Goal: Navigation & Orientation: Find specific page/section

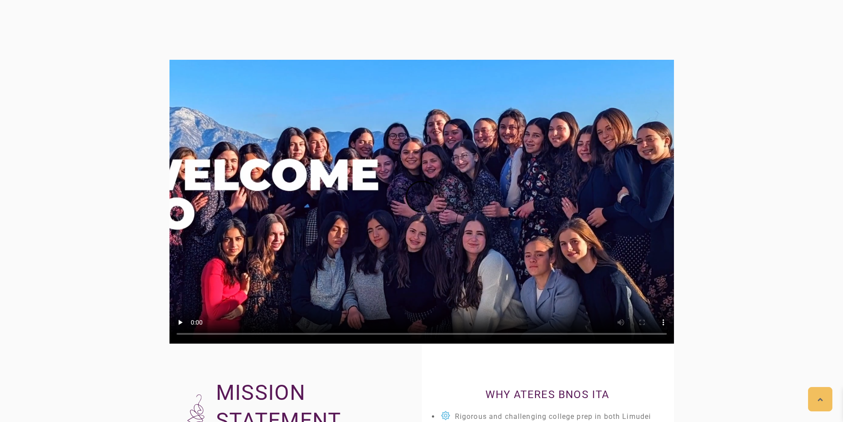
scroll to position [1244, 0]
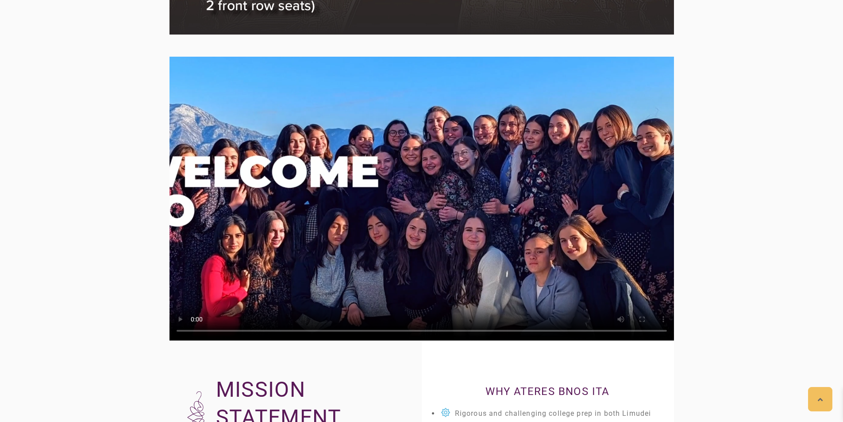
click at [430, 204] on video at bounding box center [421, 199] width 504 height 284
click at [391, 212] on video at bounding box center [421, 199] width 504 height 284
click at [389, 215] on video at bounding box center [421, 199] width 504 height 284
click at [312, 180] on video at bounding box center [421, 199] width 504 height 284
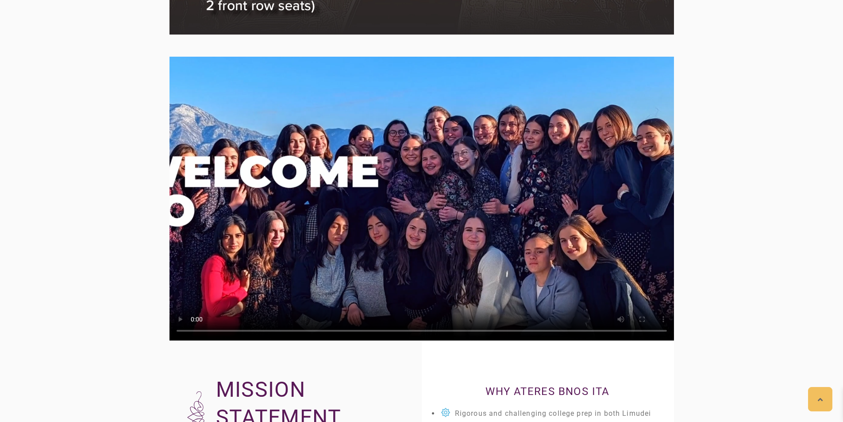
click at [313, 176] on video at bounding box center [421, 199] width 504 height 284
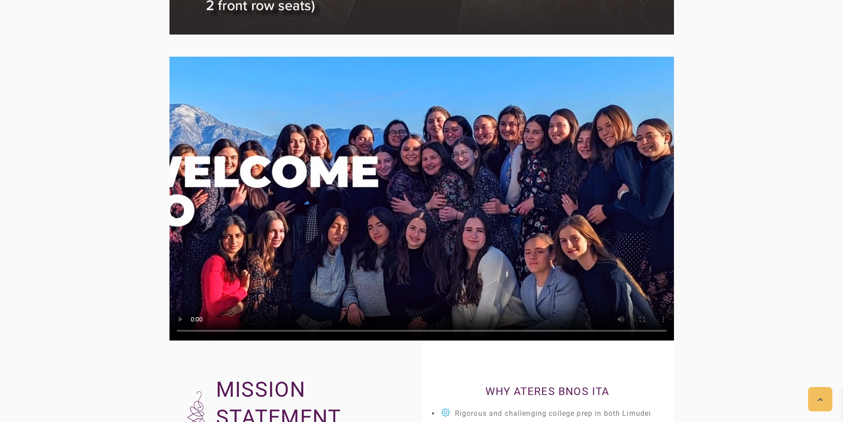
click at [363, 223] on video at bounding box center [421, 199] width 504 height 284
click at [346, 229] on video at bounding box center [421, 199] width 504 height 284
click at [294, 204] on video at bounding box center [421, 199] width 504 height 284
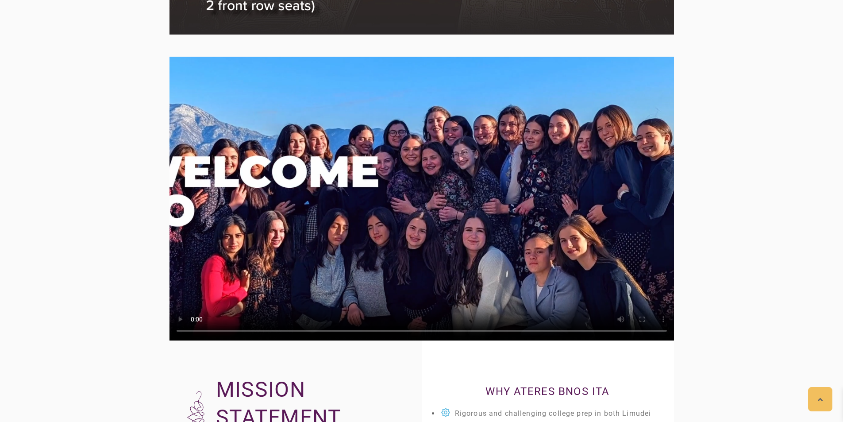
click at [293, 204] on video at bounding box center [421, 199] width 504 height 284
click at [287, 206] on video at bounding box center [421, 199] width 504 height 284
click at [481, 292] on video at bounding box center [421, 199] width 504 height 284
click at [481, 291] on video at bounding box center [421, 199] width 504 height 284
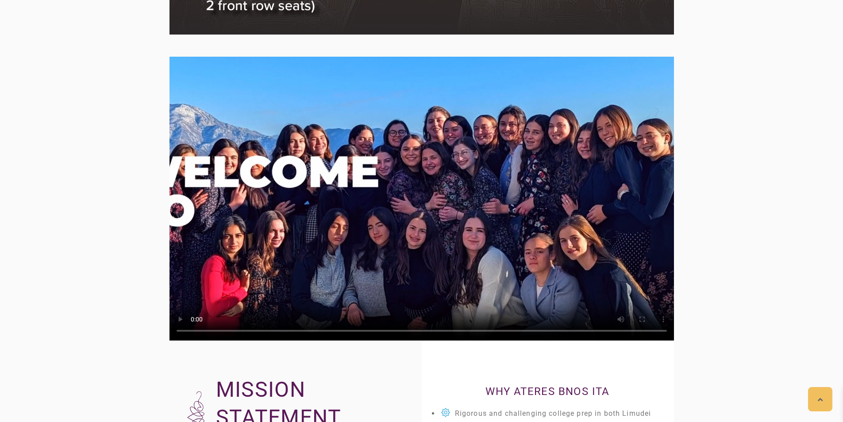
click at [432, 289] on video at bounding box center [421, 199] width 504 height 284
click at [426, 285] on video at bounding box center [421, 199] width 504 height 284
click at [531, 200] on video at bounding box center [421, 199] width 504 height 284
click at [477, 257] on video at bounding box center [421, 199] width 504 height 284
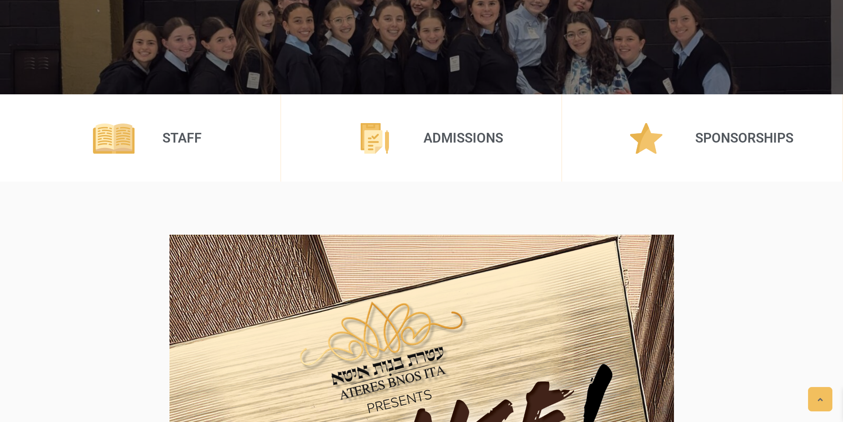
scroll to position [0, 0]
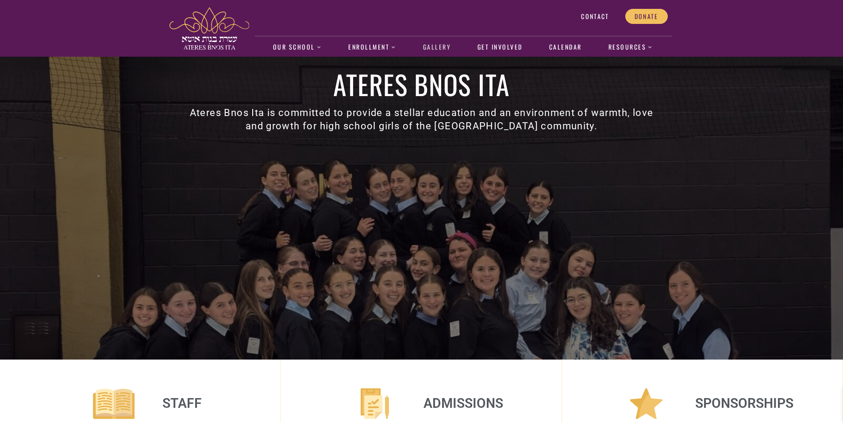
click at [449, 52] on link "Gallery" at bounding box center [436, 47] width 37 height 20
click at [572, 52] on link "Calendar" at bounding box center [565, 47] width 42 height 20
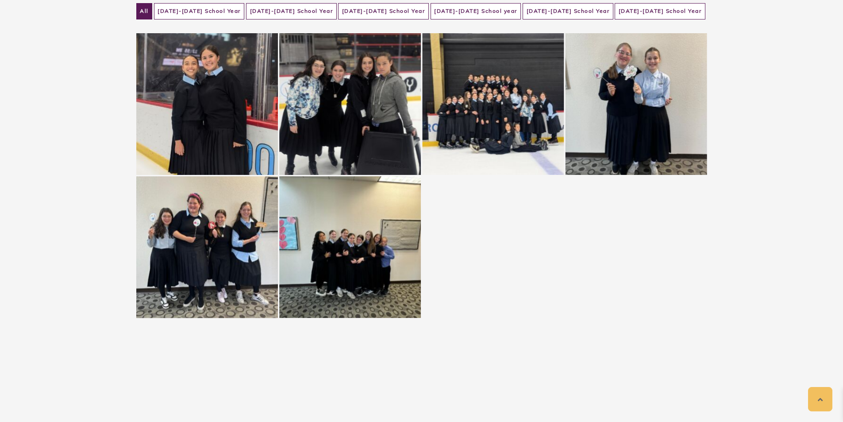
scroll to position [88, 0]
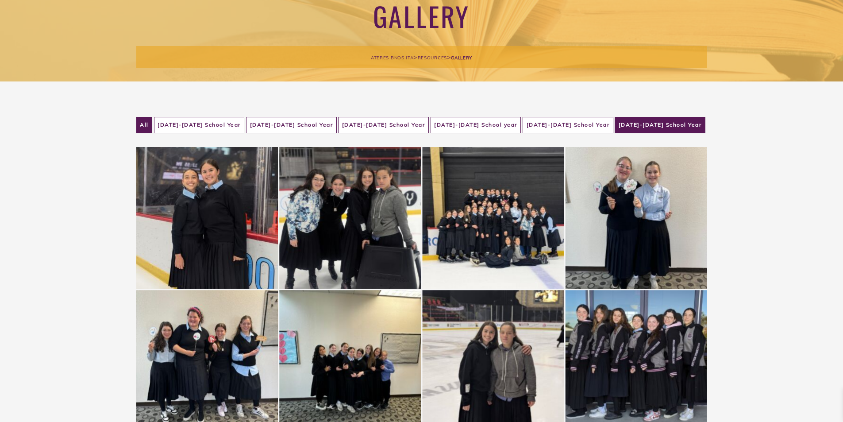
click at [688, 131] on li "2024-2025 School Year" at bounding box center [659, 125] width 91 height 16
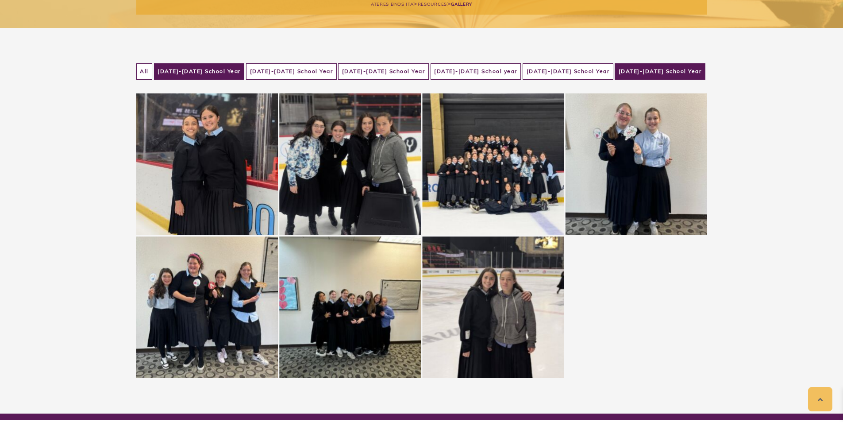
scroll to position [136, 0]
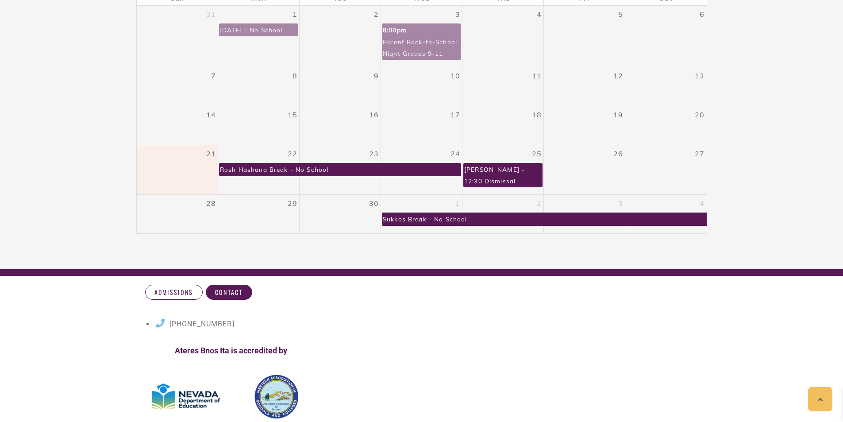
scroll to position [177, 0]
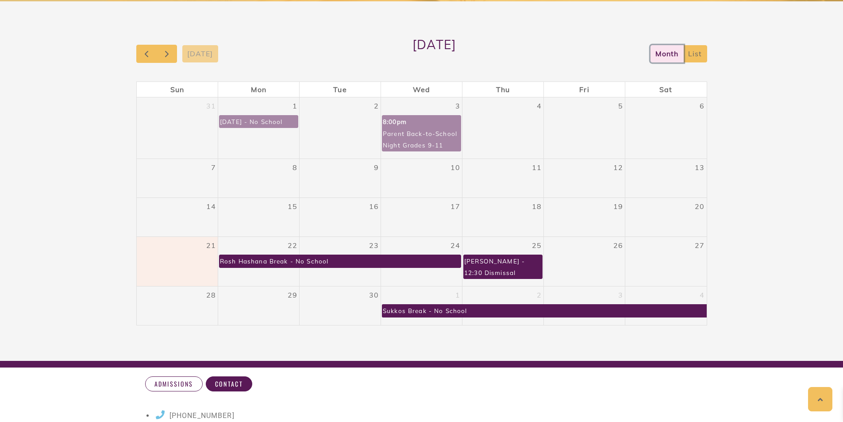
click at [662, 62] on button "month" at bounding box center [666, 53] width 33 height 17
click at [694, 56] on button "list" at bounding box center [695, 53] width 24 height 17
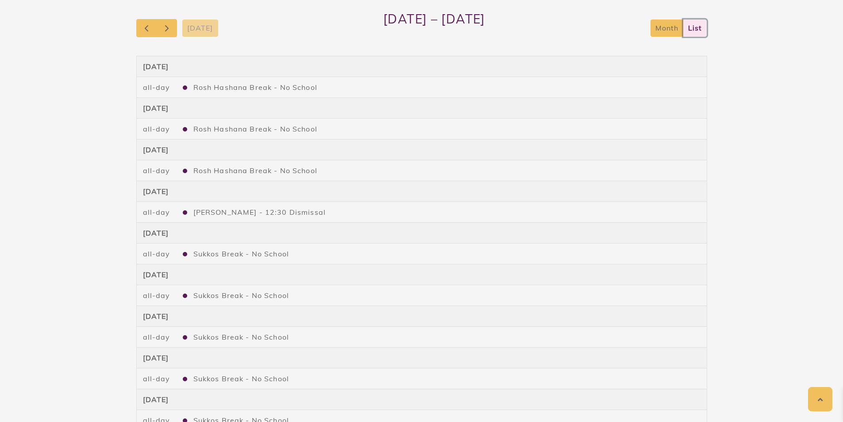
scroll to position [203, 0]
